Goal: Task Accomplishment & Management: Use online tool/utility

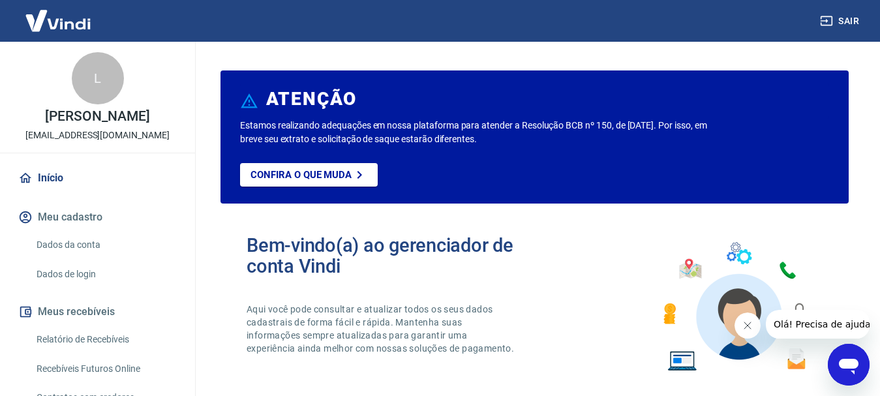
click at [748, 327] on icon "Fechar mensagem da empresa" at bounding box center [747, 325] width 10 height 10
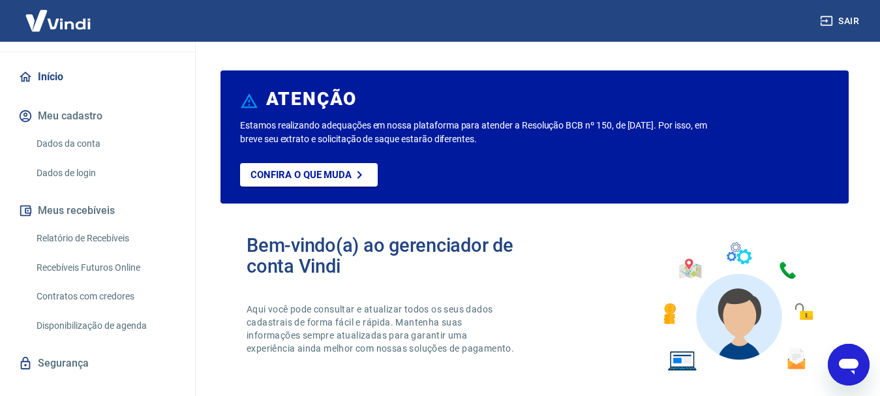
scroll to position [122, 0]
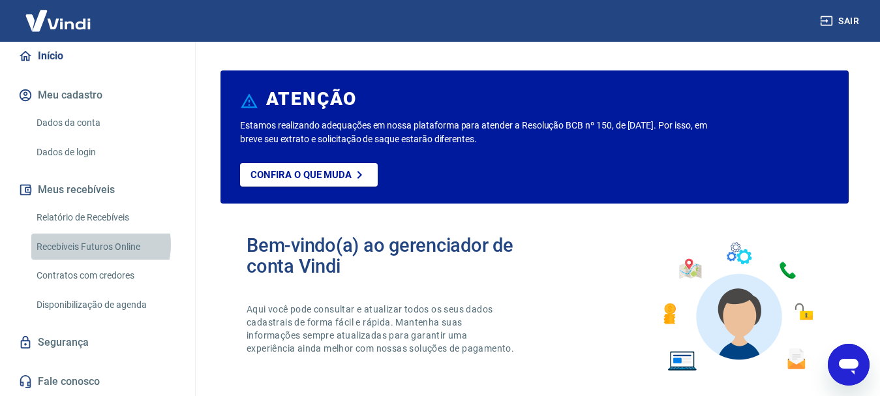
click at [91, 244] on link "Recebíveis Futuros Online" at bounding box center [105, 247] width 148 height 27
